Goal: Information Seeking & Learning: Learn about a topic

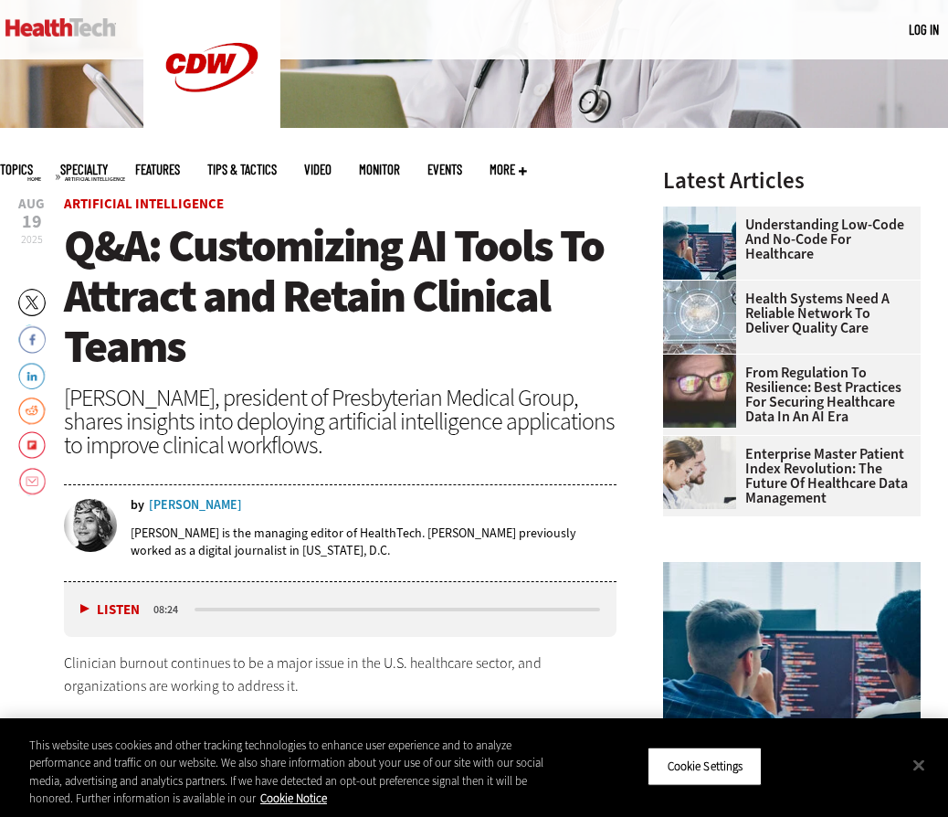
scroll to position [460, 0]
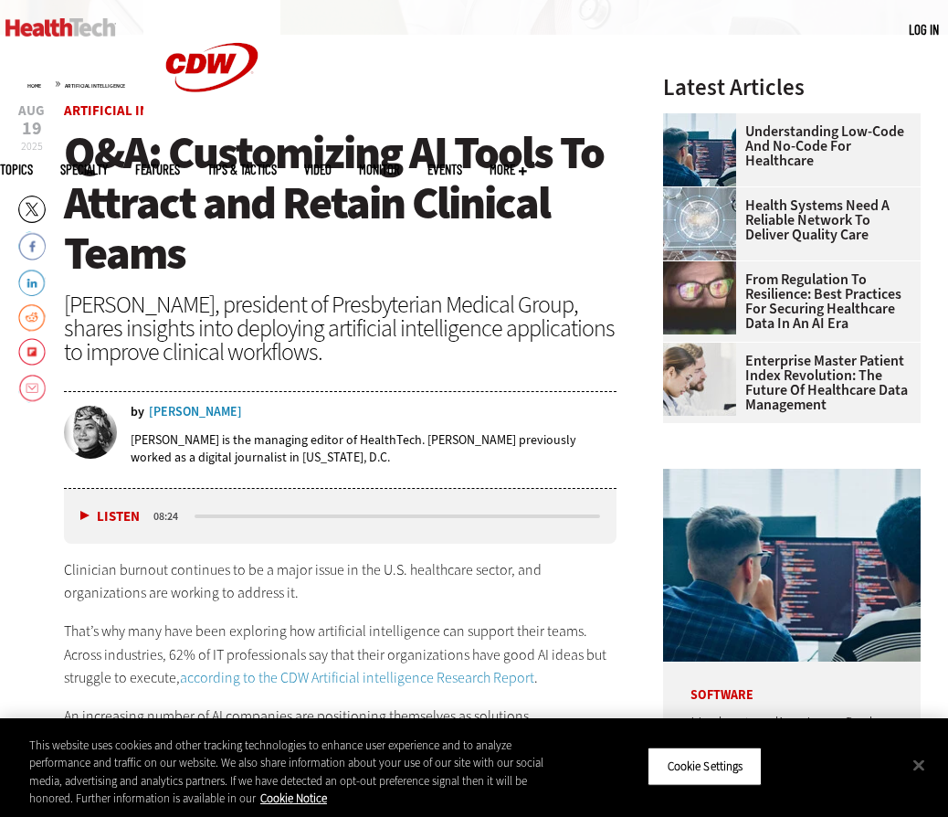
click at [164, 407] on div "[PERSON_NAME]" at bounding box center [195, 412] width 93 height 13
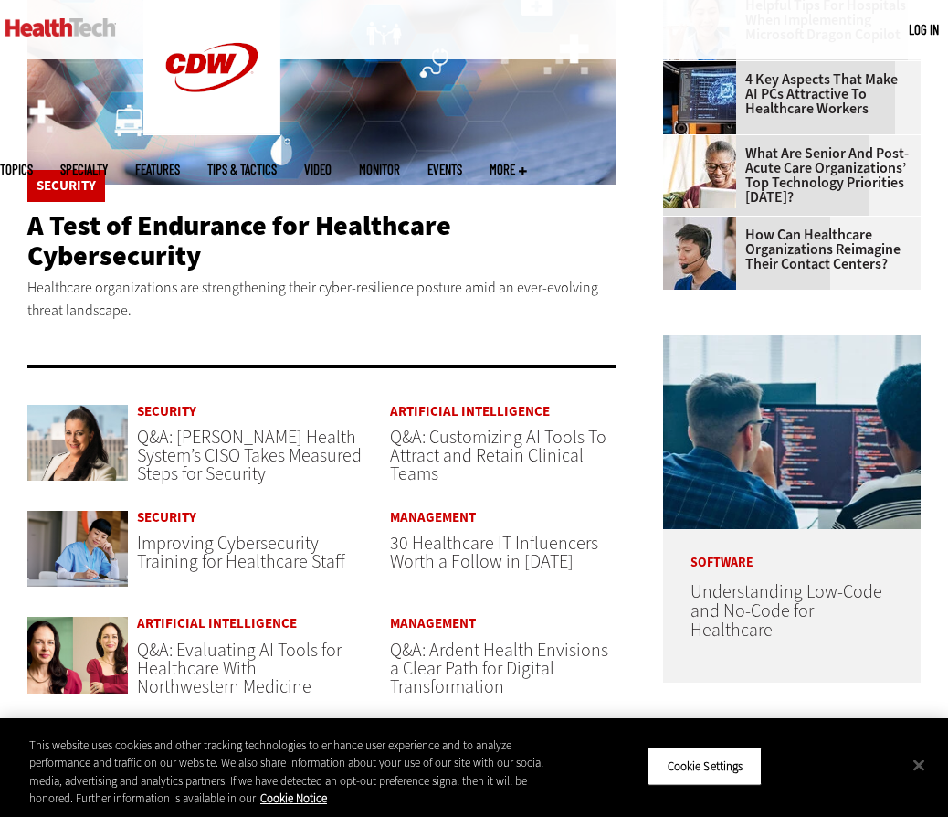
scroll to position [624, 0]
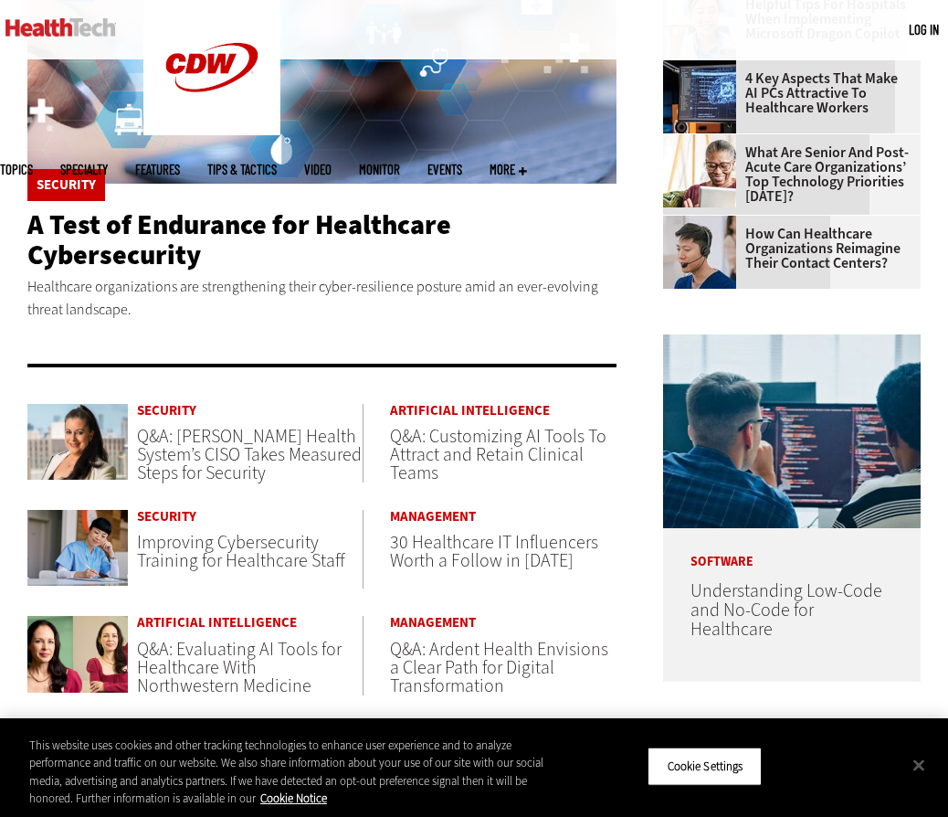
click at [248, 449] on span "Q&A: [PERSON_NAME] Health System’s CISO Takes Measured Steps for Security" at bounding box center [249, 454] width 225 height 61
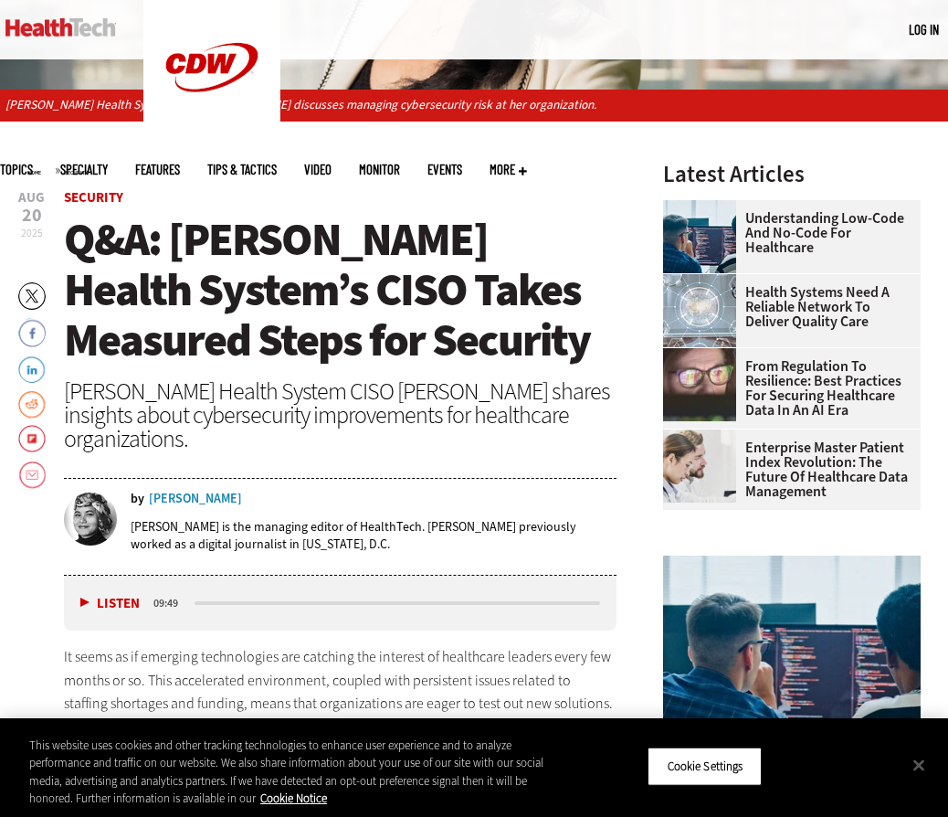
scroll to position [241, 0]
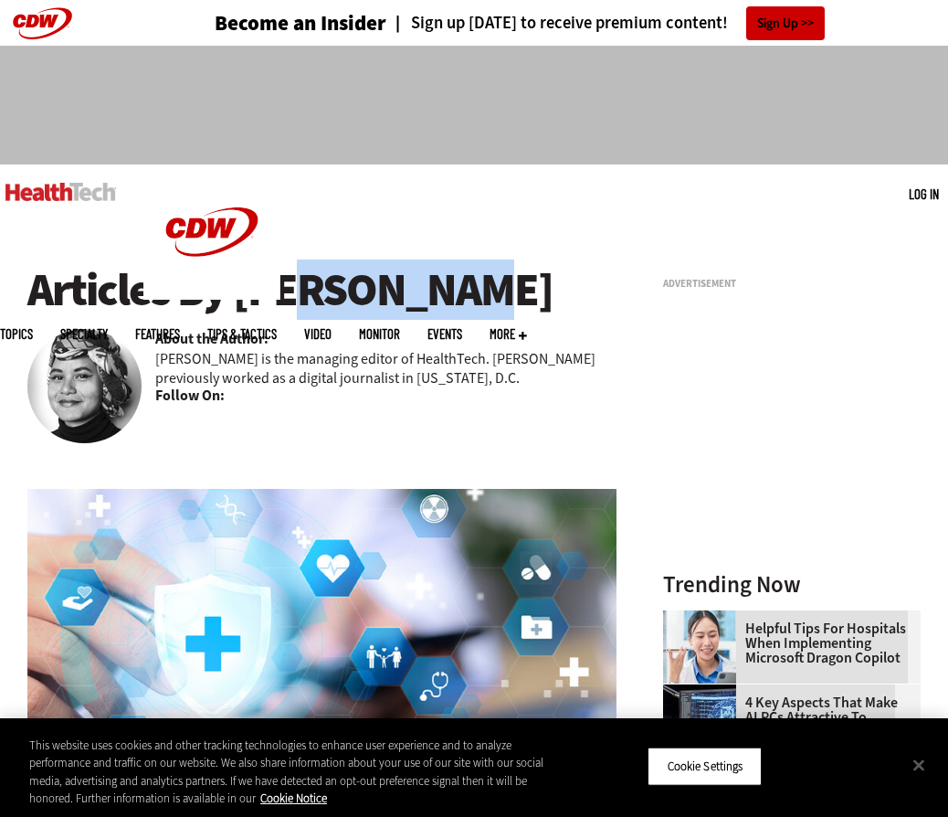
drag, startPoint x: 412, startPoint y: 293, endPoint x: 243, endPoint y: 283, distance: 169.3
click at [243, 283] on h1 "Articles By [PERSON_NAME]" at bounding box center [321, 290] width 589 height 50
drag, startPoint x: 238, startPoint y: 286, endPoint x: 407, endPoint y: 290, distance: 169.1
click at [407, 290] on h1 "Articles By [PERSON_NAME]" at bounding box center [321, 290] width 589 height 50
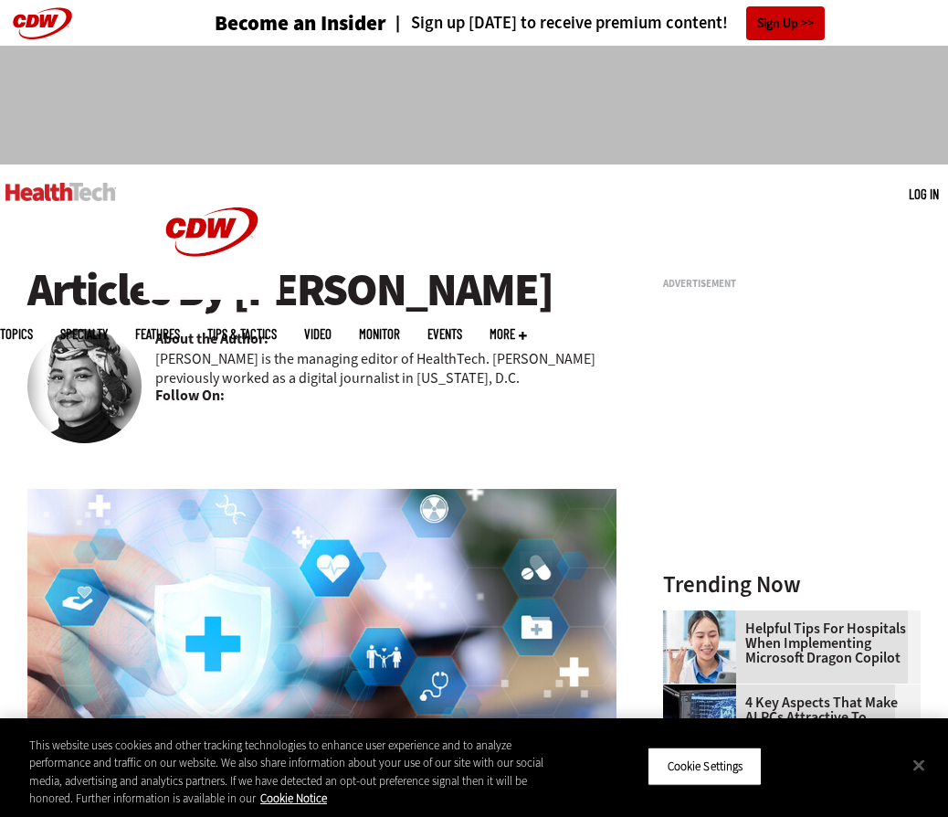
click at [419, 418] on div "Security A Test of Endurance for Healthcare Cybersecurity Healthcare organizati…" at bounding box center [321, 684] width 589 height 552
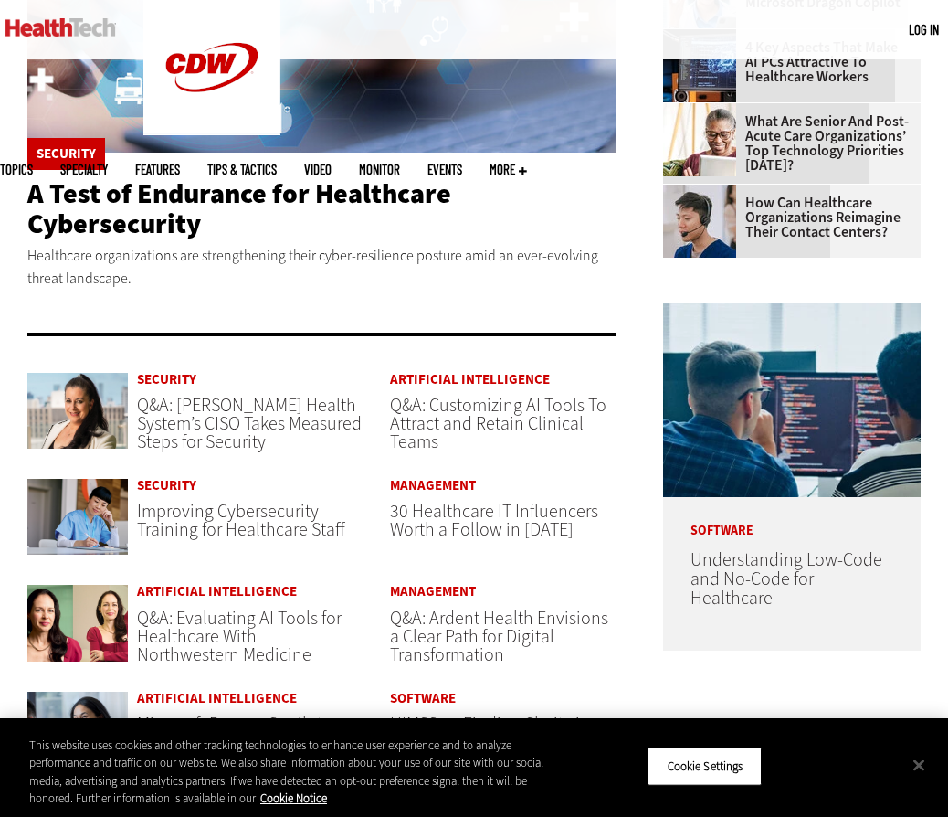
scroll to position [658, 0]
